Goal: Find specific page/section: Find specific page/section

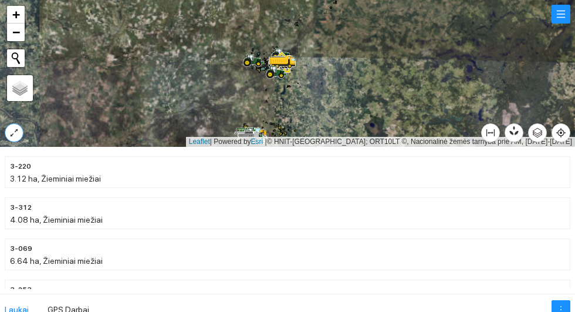
click at [19, 135] on icon "expand-alt" at bounding box center [13, 132] width 9 height 9
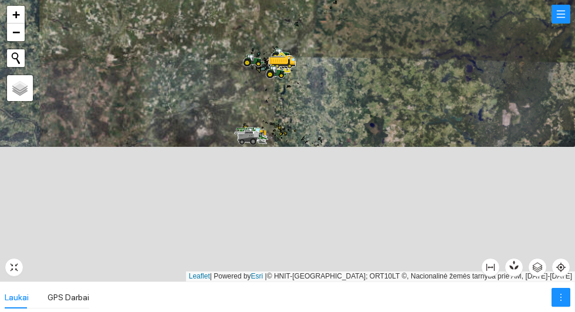
click at [11, 134] on div at bounding box center [287, 140] width 575 height 281
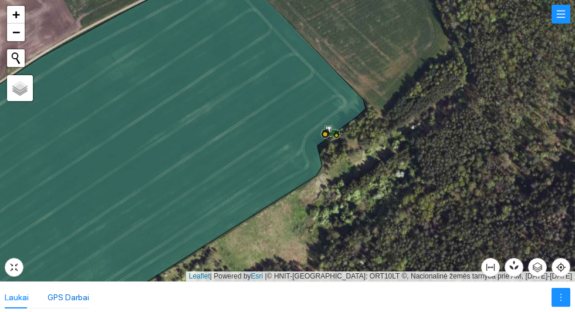
click at [62, 302] on div "GPS Darbai" at bounding box center [69, 296] width 42 height 13
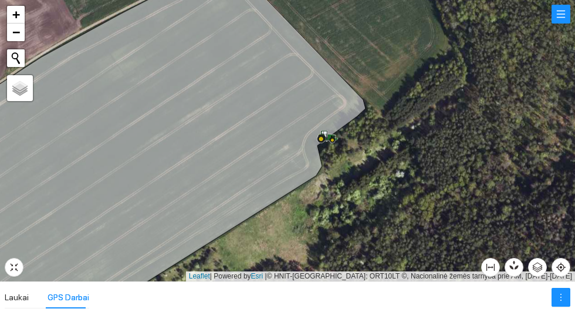
click at [4, 269] on icon at bounding box center [153, 140] width 425 height 341
click at [4, 271] on icon at bounding box center [153, 140] width 425 height 341
click at [9, 269] on icon "fullscreen-exit" at bounding box center [13, 266] width 9 height 9
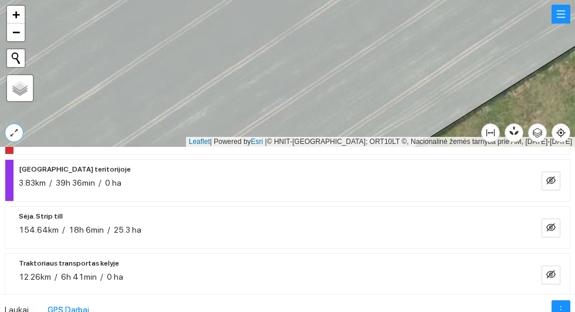
scroll to position [121, 0]
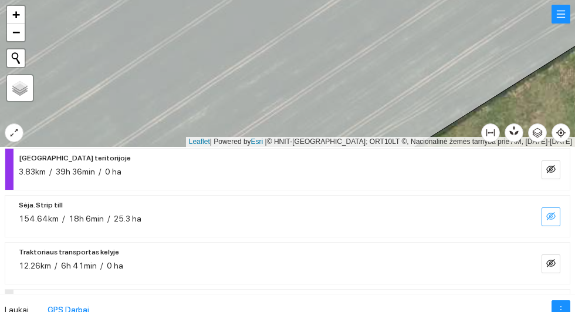
click at [556, 221] on icon "eye-invisible" at bounding box center [550, 215] width 9 height 9
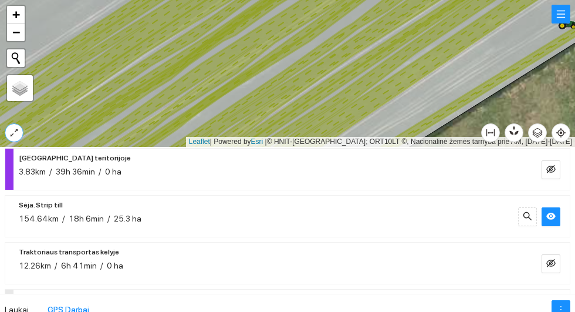
click at [12, 133] on icon "expand-alt" at bounding box center [13, 132] width 9 height 9
